Goal: Information Seeking & Learning: Learn about a topic

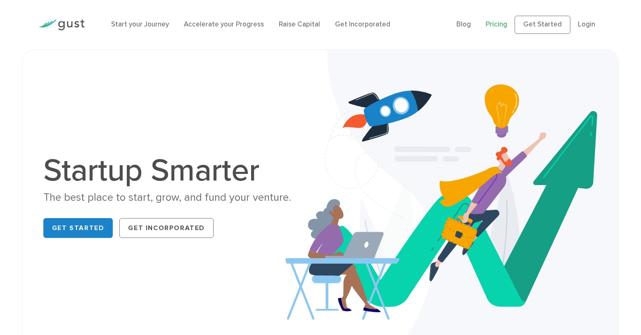
click at [504, 27] on link "Pricing" at bounding box center [496, 24] width 21 height 8
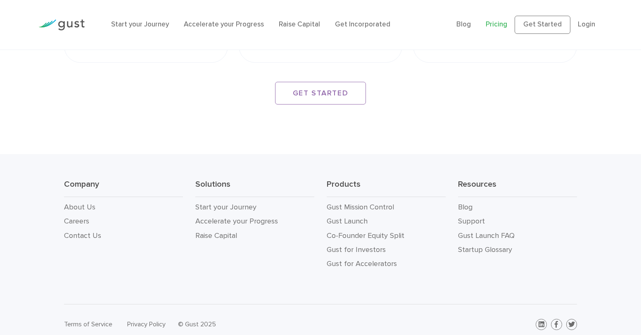
scroll to position [1461, 0]
click at [352, 216] on link "Gust Launch" at bounding box center [347, 220] width 41 height 9
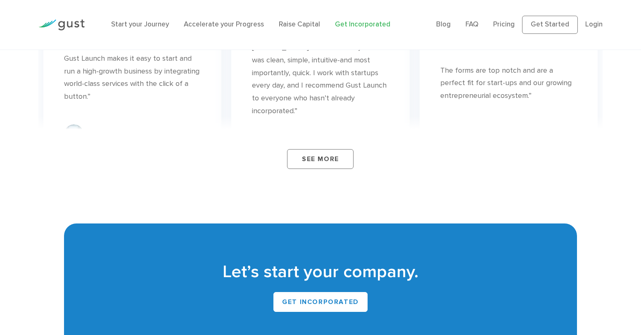
scroll to position [5042, 0]
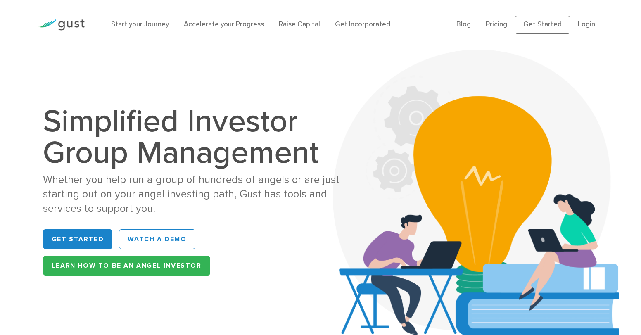
scroll to position [2, 0]
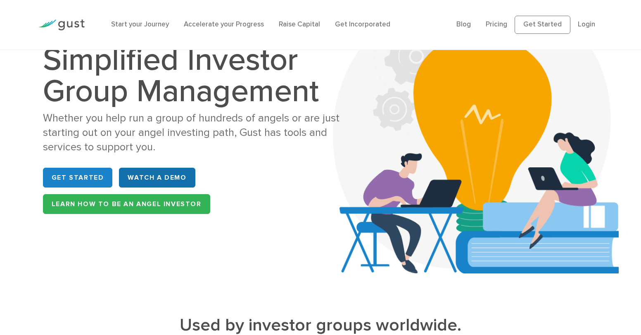
click at [157, 180] on link "WATCH A DEMO" at bounding box center [157, 178] width 76 height 20
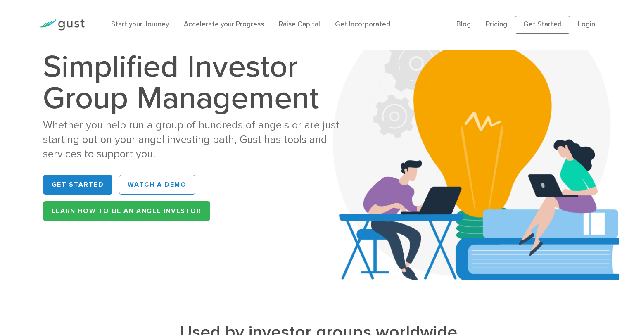
scroll to position [0, 0]
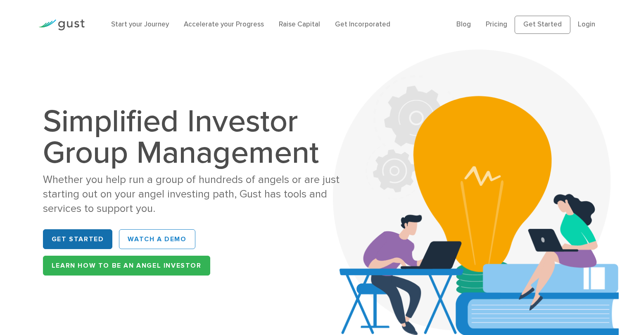
click at [80, 245] on link "Get Started" at bounding box center [78, 239] width 70 height 20
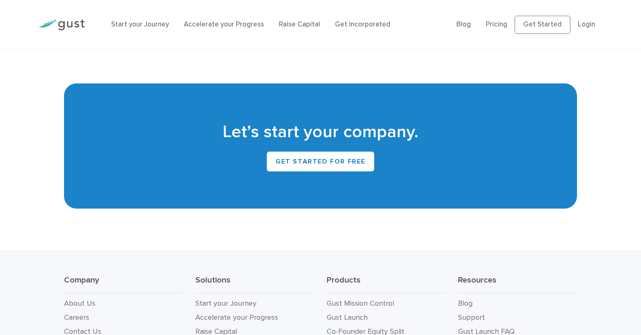
scroll to position [3703, 0]
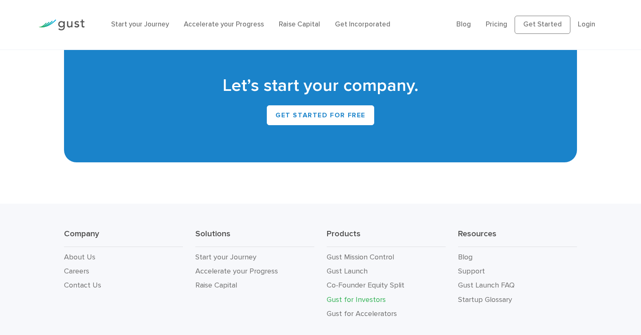
click at [369, 295] on link "Gust for Investors" at bounding box center [356, 299] width 59 height 9
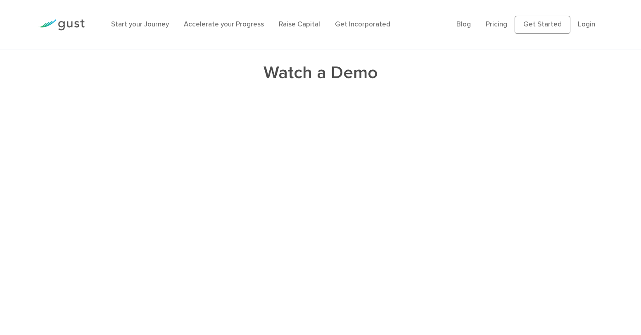
scroll to position [1787, 0]
